Goal: Task Accomplishment & Management: Manage account settings

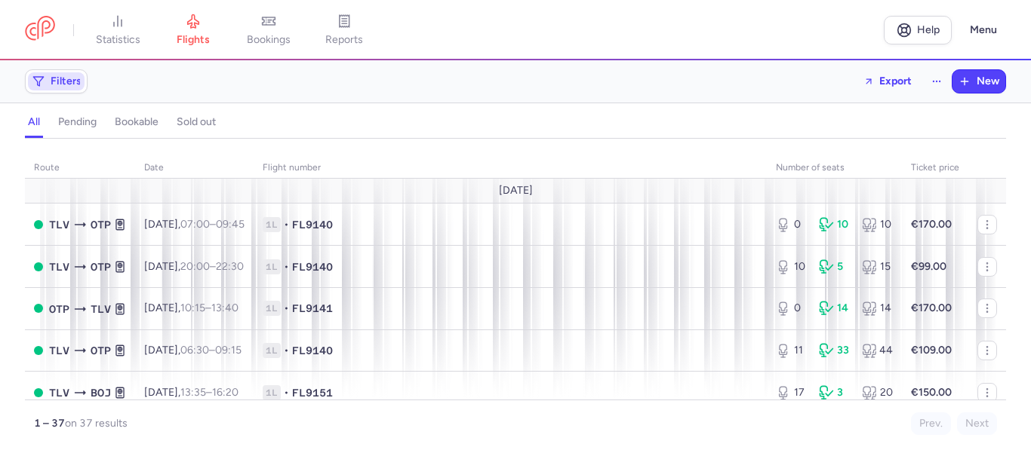
click at [61, 82] on span "Filters" at bounding box center [66, 81] width 31 height 12
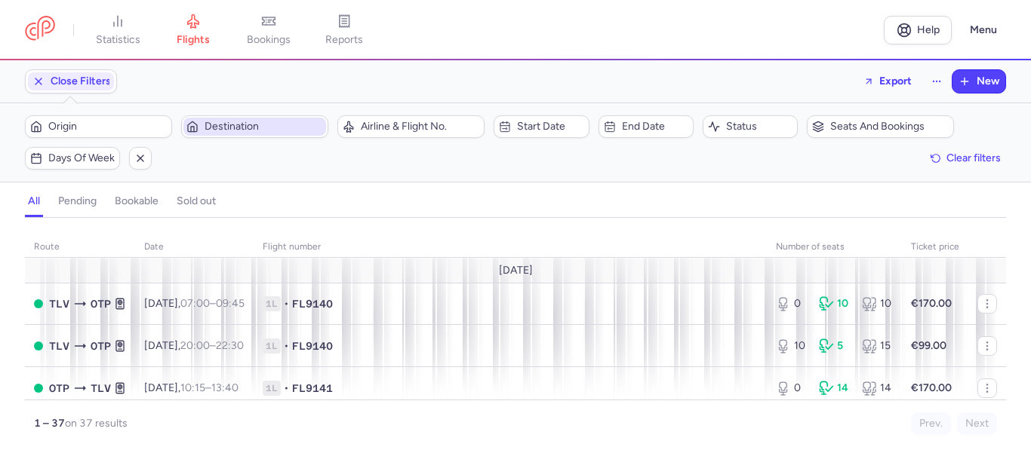
click at [233, 131] on span "Destination" at bounding box center [263, 127] width 118 height 12
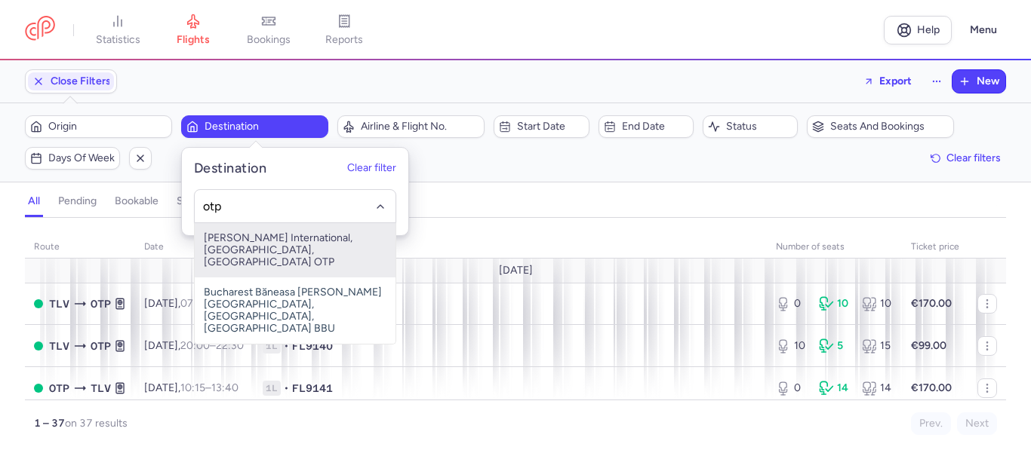
click at [240, 244] on span "[PERSON_NAME] International, [GEOGRAPHIC_DATA], [GEOGRAPHIC_DATA] OTP" at bounding box center [295, 250] width 201 height 54
type input "otp"
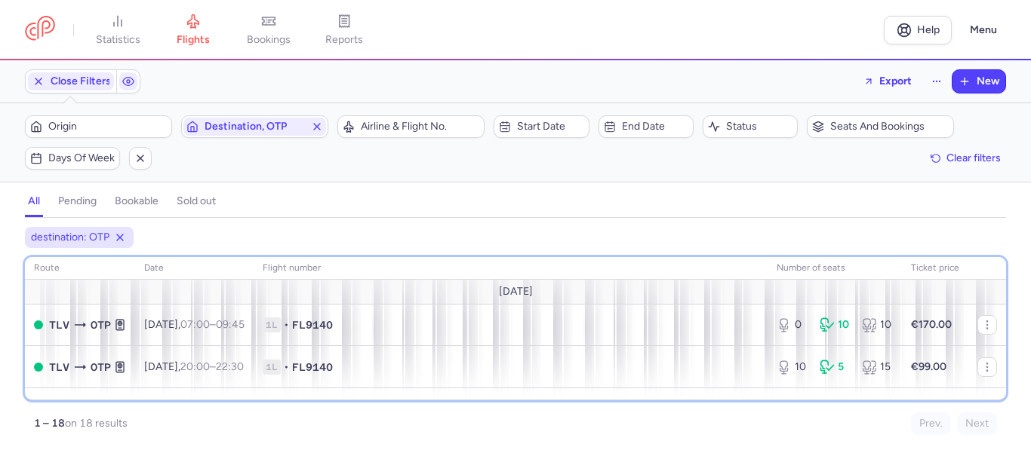
scroll to position [30, 0]
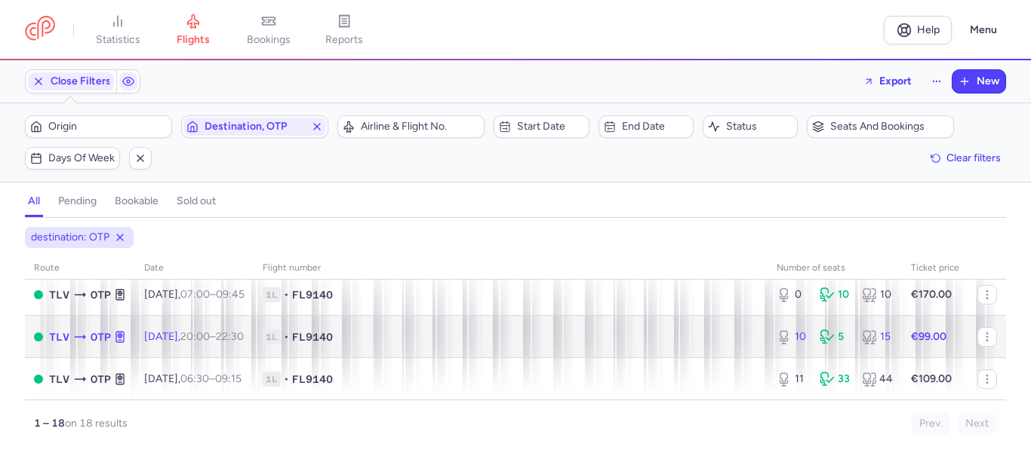
click at [582, 338] on span "1L • FL9140" at bounding box center [511, 337] width 496 height 15
select select "days"
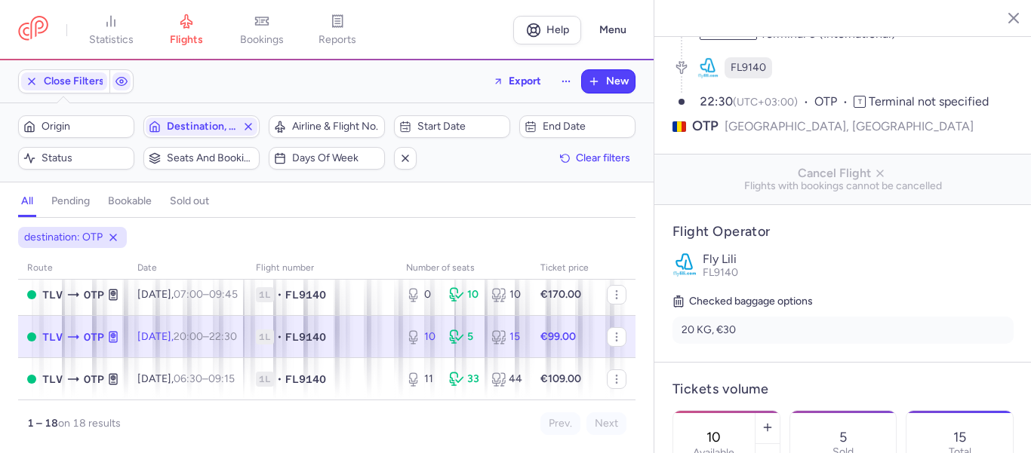
scroll to position [176, 0]
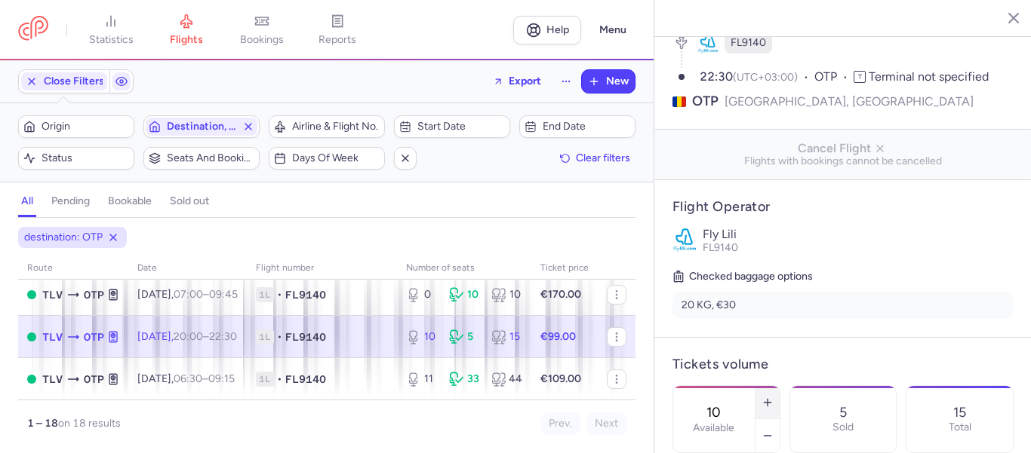
click at [773, 397] on icon "button" at bounding box center [767, 403] width 12 height 12
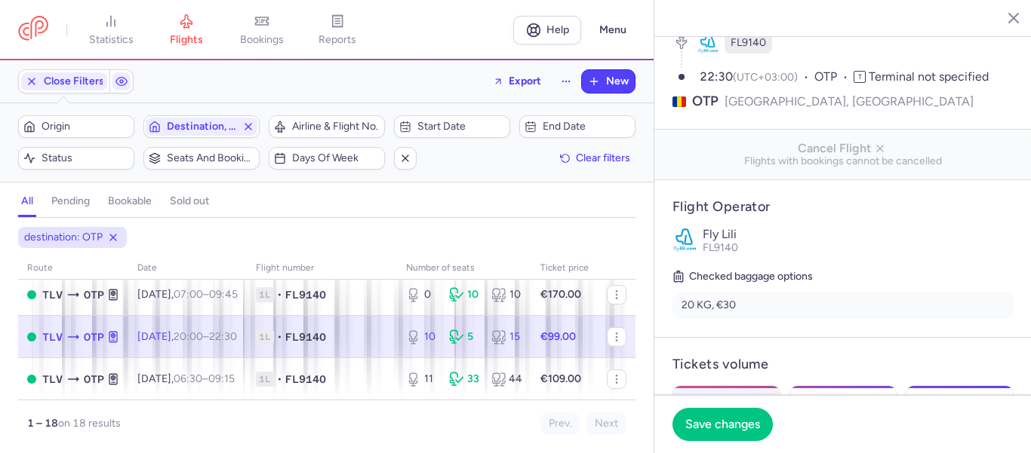
click at [773, 397] on icon "button" at bounding box center [767, 403] width 12 height 12
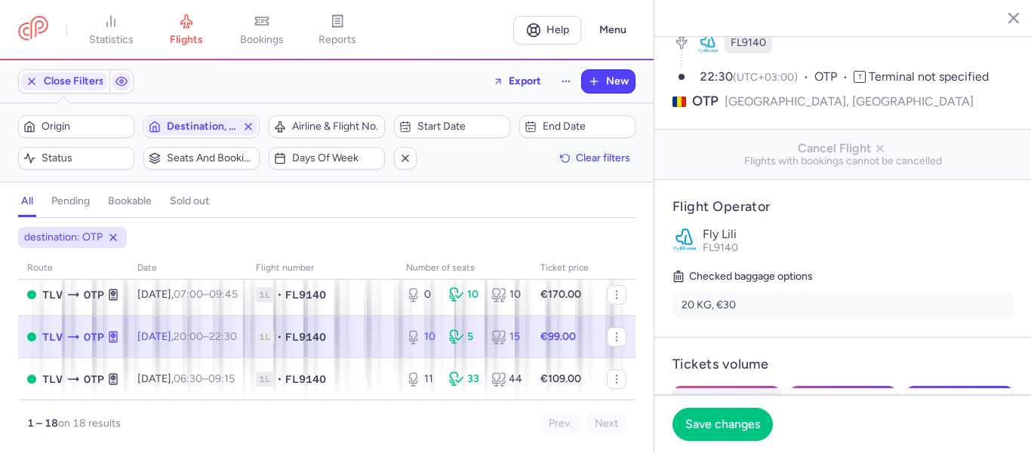
click at [773, 397] on icon "button" at bounding box center [767, 403] width 12 height 12
click at [779, 386] on button "button" at bounding box center [767, 402] width 24 height 33
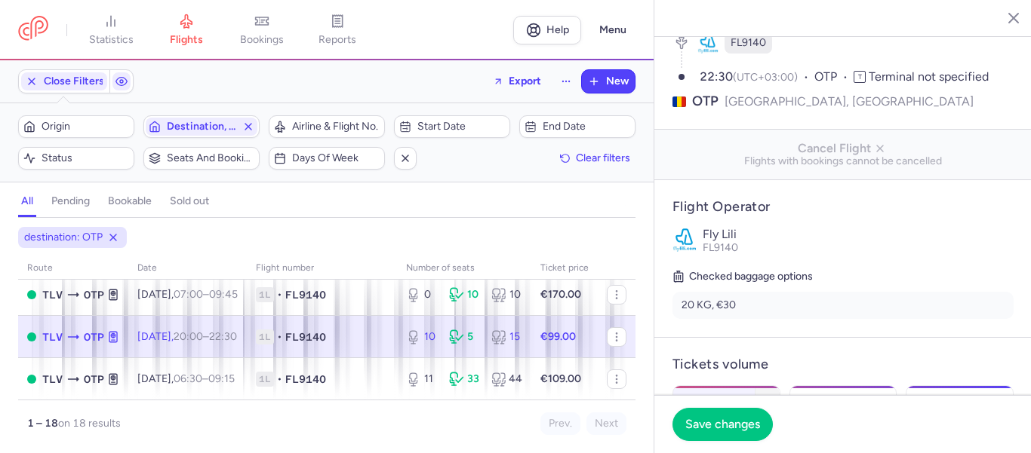
click at [779, 386] on button "button" at bounding box center [767, 402] width 24 height 33
click at [767, 399] on line "button" at bounding box center [767, 402] width 0 height 7
type input "25"
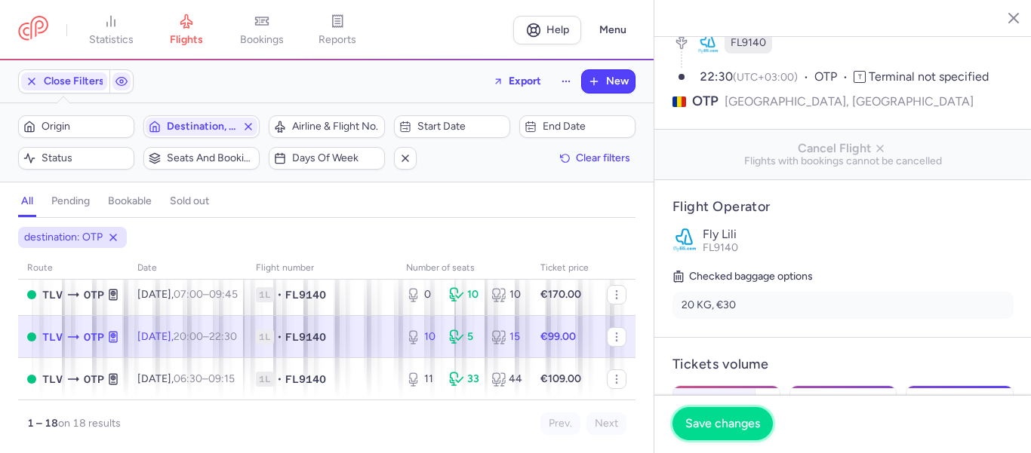
click at [721, 423] on span "Save changes" at bounding box center [722, 424] width 75 height 14
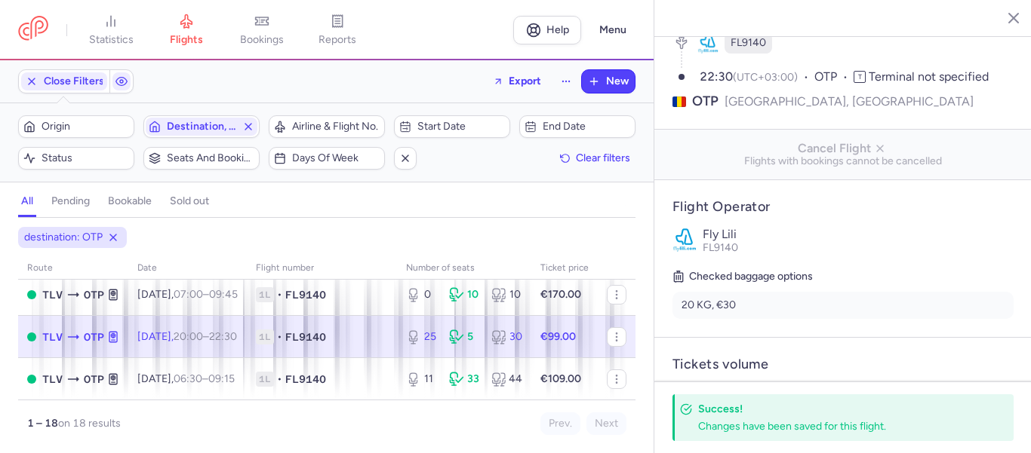
click at [1000, 16] on line "button" at bounding box center [1002, 18] width 8 height 8
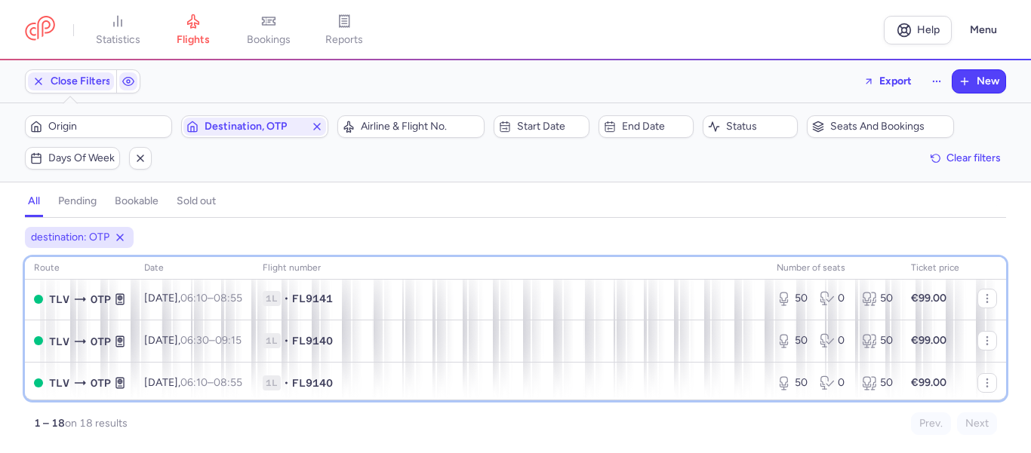
scroll to position [711, 0]
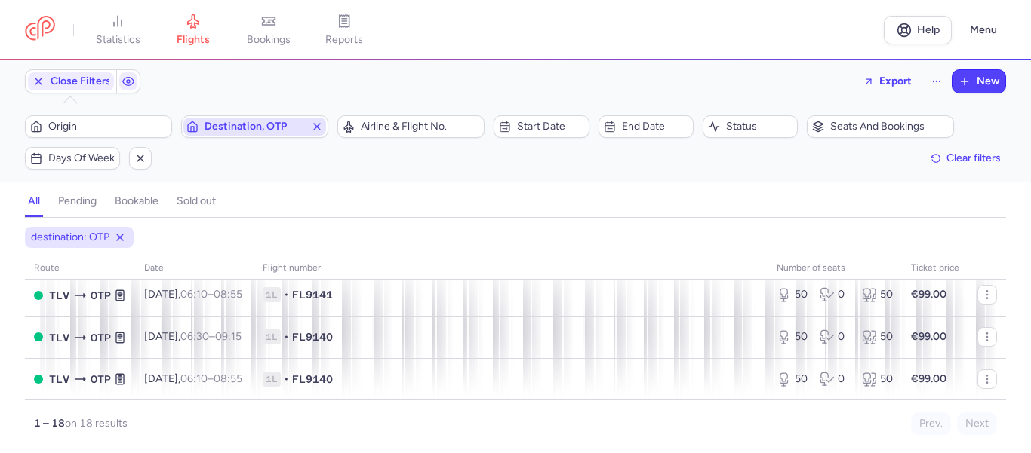
click at [315, 126] on icon "button" at bounding box center [317, 127] width 12 height 12
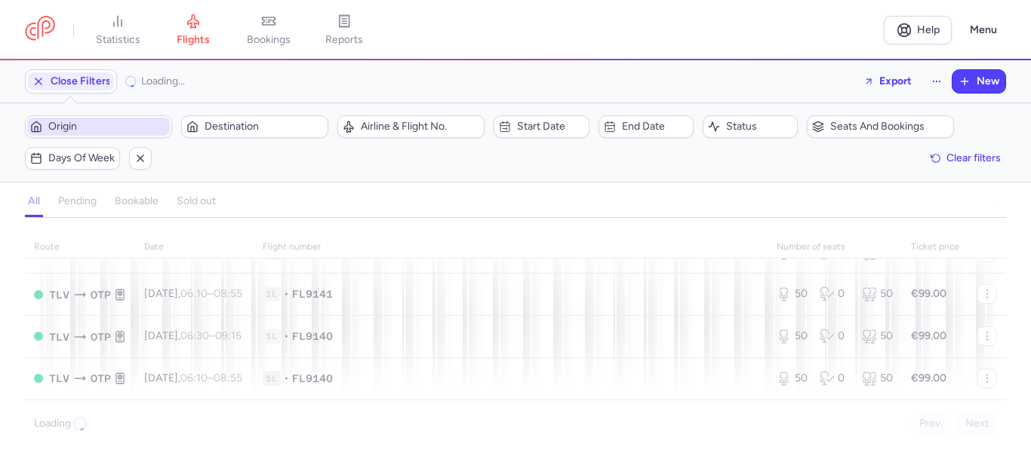
click at [99, 128] on span "Origin" at bounding box center [107, 127] width 118 height 12
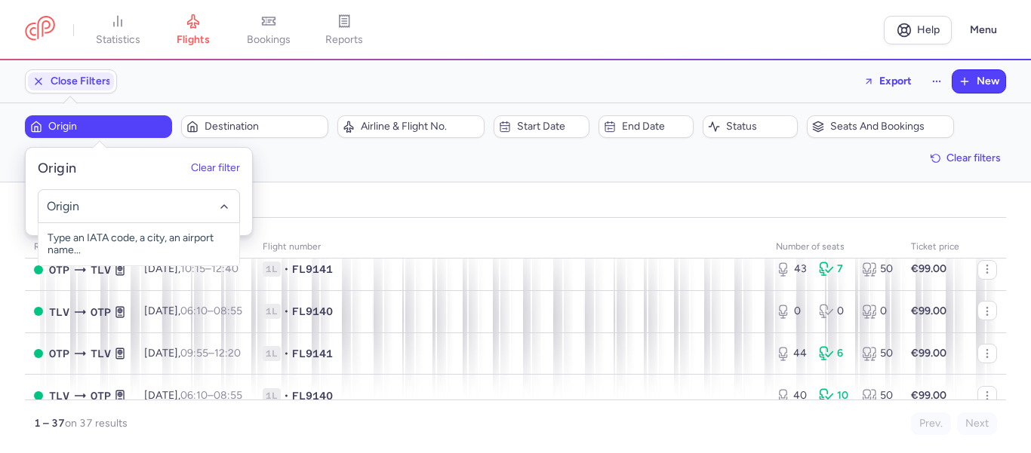
scroll to position [728, 0]
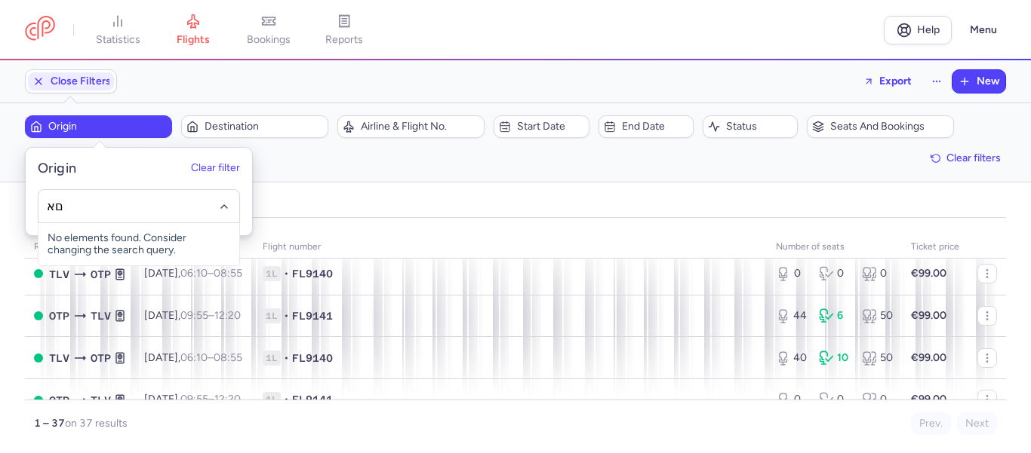
type input "ם"
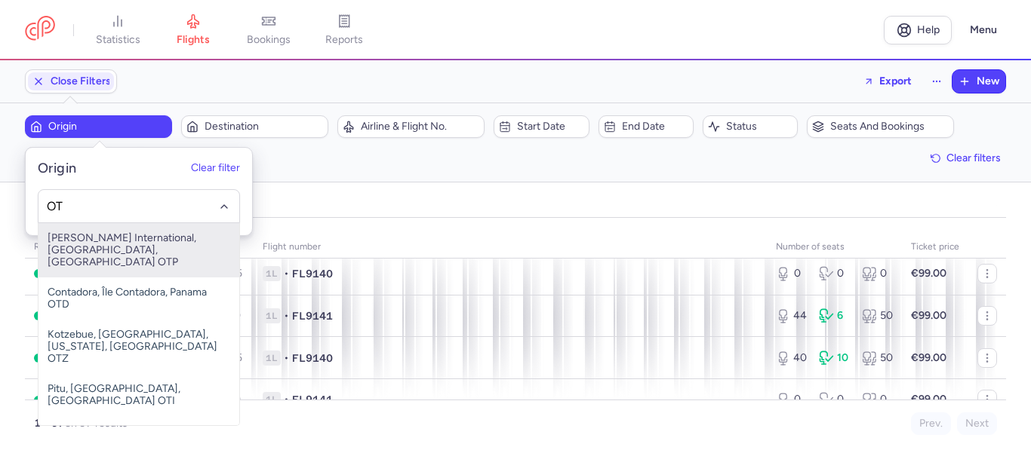
drag, startPoint x: 134, startPoint y: 243, endPoint x: 143, endPoint y: 235, distance: 12.3
click at [134, 244] on span "[PERSON_NAME] International, [GEOGRAPHIC_DATA], [GEOGRAPHIC_DATA] OTP" at bounding box center [138, 250] width 201 height 54
type input "OT"
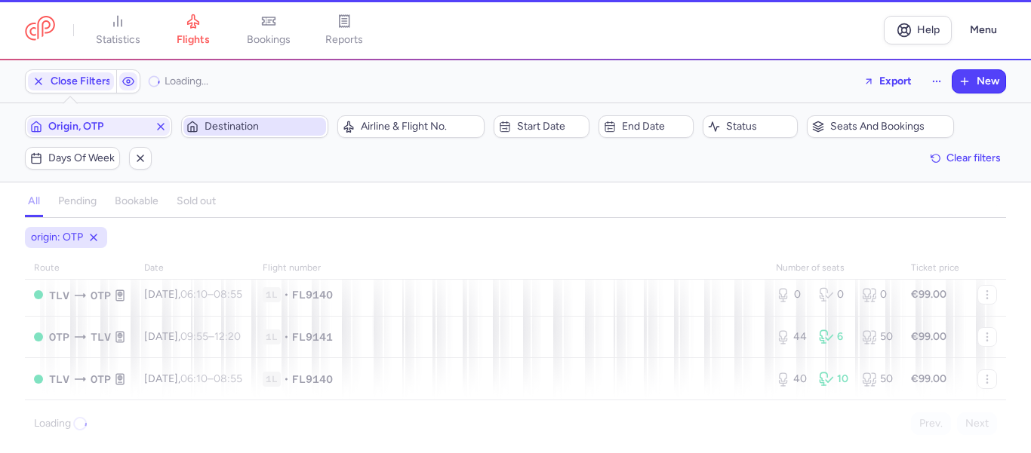
scroll to position [585, 0]
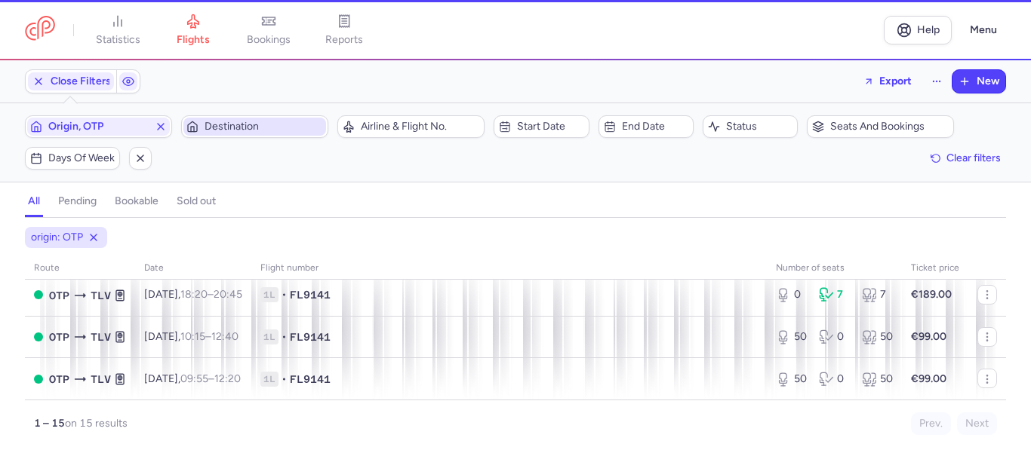
click at [231, 134] on span "Destination" at bounding box center [254, 127] width 143 height 18
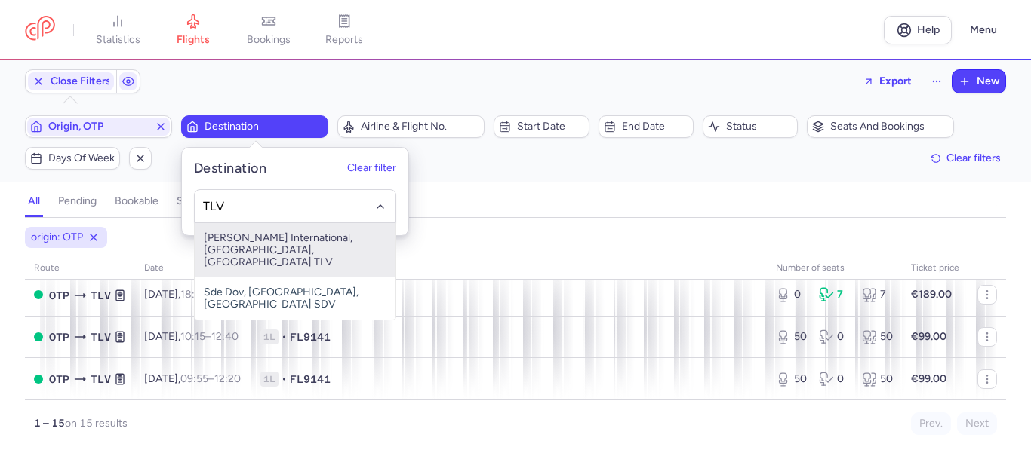
click at [238, 248] on span "[PERSON_NAME] International, [GEOGRAPHIC_DATA], [GEOGRAPHIC_DATA] TLV" at bounding box center [295, 250] width 201 height 54
type input "TLV"
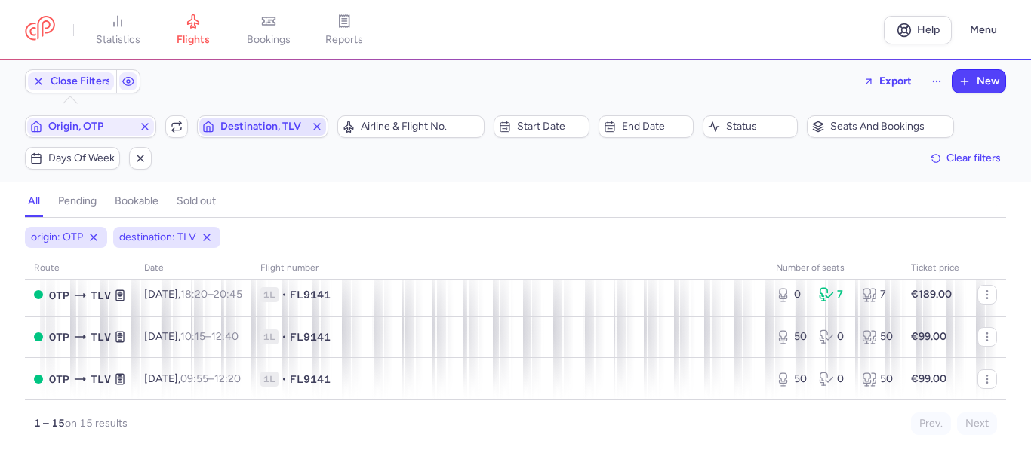
click at [315, 126] on icon "button" at bounding box center [317, 127] width 12 height 12
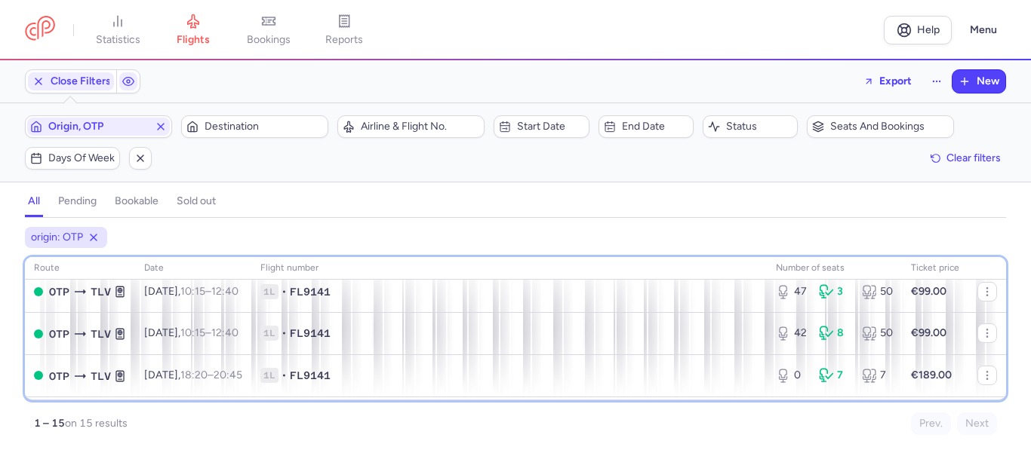
scroll to position [513, 0]
